Goal: Task Accomplishment & Management: Complete application form

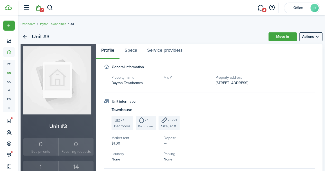
click at [39, 8] on link "2" at bounding box center [38, 7] width 10 height 13
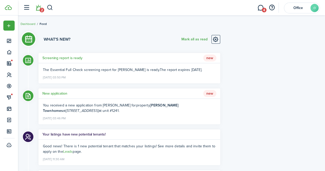
click at [63, 96] on h5 "New application" at bounding box center [54, 93] width 25 height 5
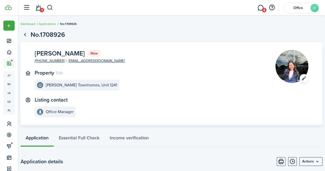
click at [45, 54] on span "[PERSON_NAME]" at bounding box center [60, 53] width 50 height 6
copy span "[PERSON_NAME]"
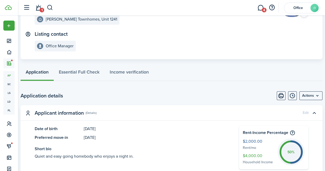
scroll to position [65, 0]
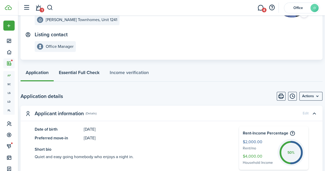
click at [92, 76] on link "Essential Full Check" at bounding box center [79, 73] width 51 height 15
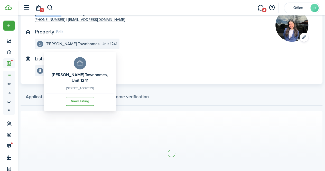
scroll to position [77, 0]
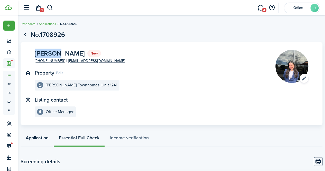
click at [42, 138] on link "Application" at bounding box center [37, 138] width 33 height 15
